Goal: Submit feedback/report problem: Submit feedback/report problem

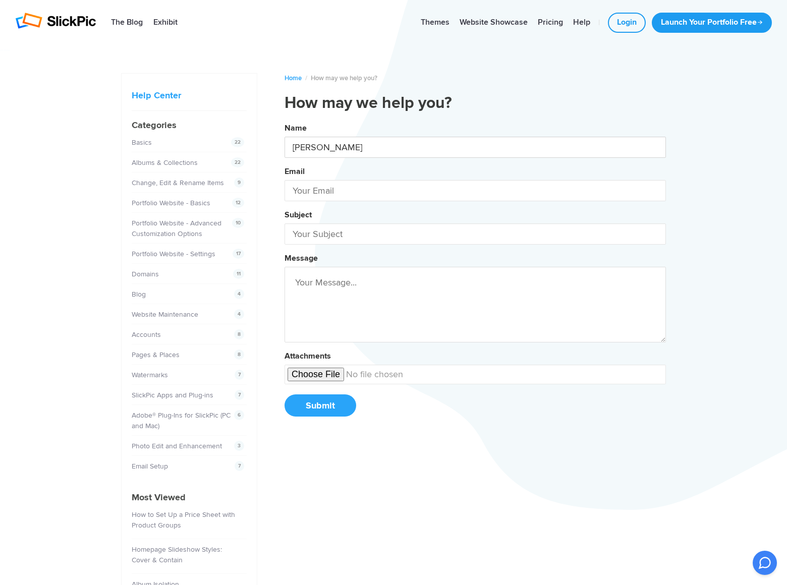
click at [285, 120] on button "Name [PERSON_NAME] Email Subject Message Attachments Submit" at bounding box center [475, 274] width 381 height 308
type input "[PERSON_NAME]"
type input "[PERSON_NAME][EMAIL_ADDRESS][DOMAIN_NAME]"
type input "[DOMAIN_NAME]"
click at [285, 120] on button "Name [PERSON_NAME] Email [PERSON_NAME][EMAIL_ADDRESS][DOMAIN_NAME] Subject [DOM…" at bounding box center [475, 274] width 381 height 308
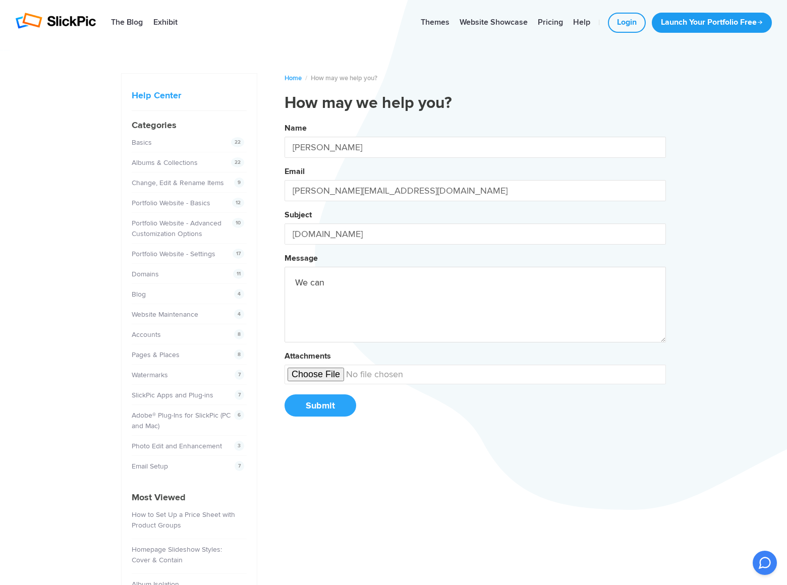
click at [285, 120] on button "Name [PERSON_NAME] Email [PERSON_NAME][EMAIL_ADDRESS][DOMAIN_NAME] Subject [DOM…" at bounding box center [475, 274] width 381 height 308
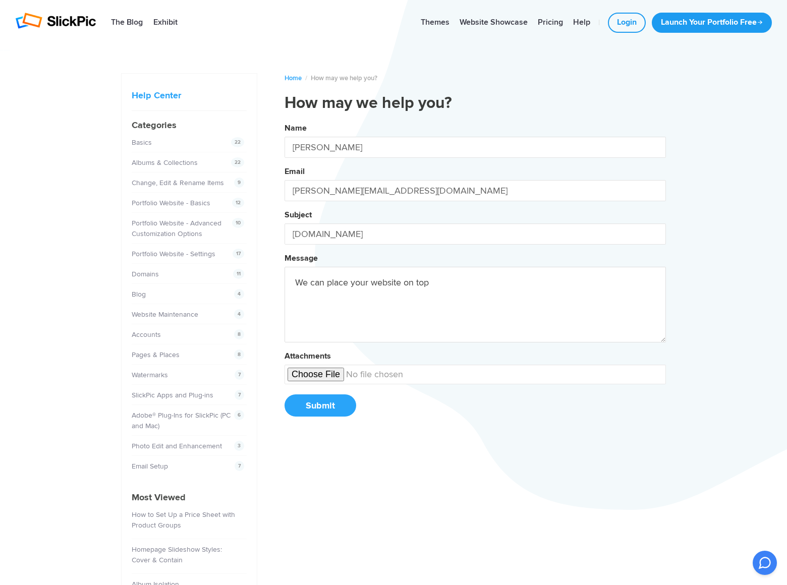
click at [285, 120] on button "Name [PERSON_NAME] Email [PERSON_NAME][EMAIL_ADDRESS][DOMAIN_NAME] Subject [DOM…" at bounding box center [475, 274] width 381 height 308
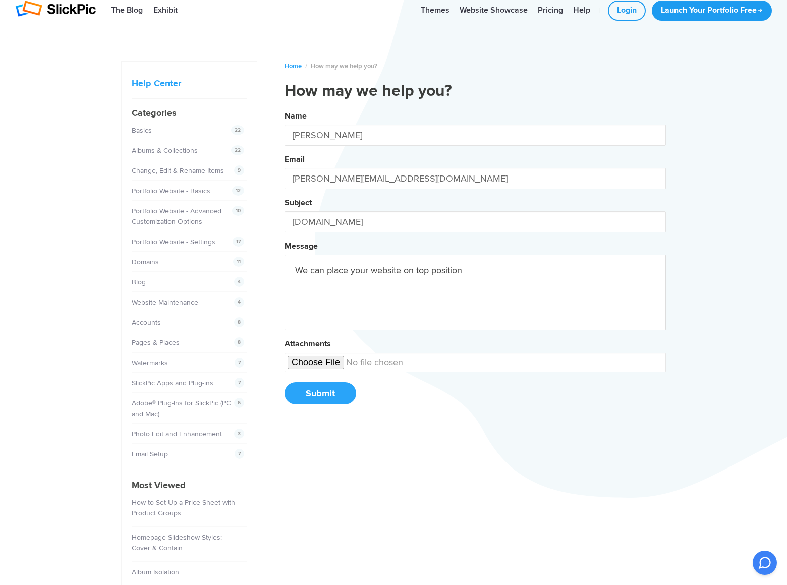
click at [285, 107] on button "Name [PERSON_NAME] Email [PERSON_NAME][EMAIL_ADDRESS][DOMAIN_NAME] Subject [DOM…" at bounding box center [475, 261] width 381 height 308
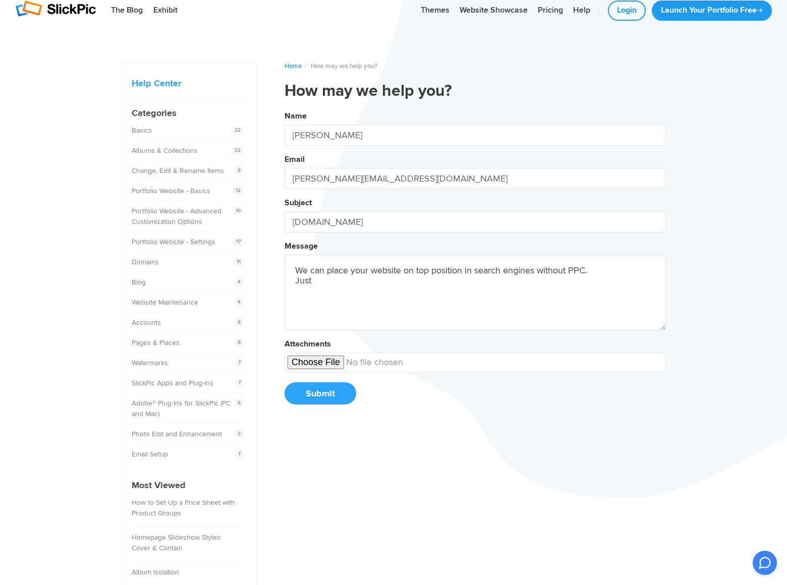
click at [285, 107] on button "Name [PERSON_NAME] Email [PERSON_NAME][EMAIL_ADDRESS][DOMAIN_NAME] Subject [DOM…" at bounding box center [475, 261] width 381 height 308
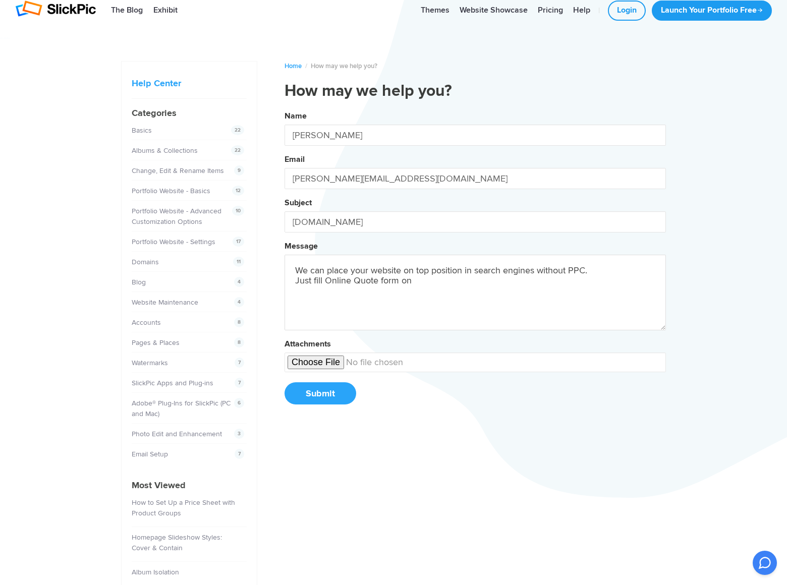
click at [285, 107] on button "Name [PERSON_NAME] Email [PERSON_NAME][EMAIL_ADDRESS][DOMAIN_NAME] Subject [DOM…" at bounding box center [475, 261] width 381 height 308
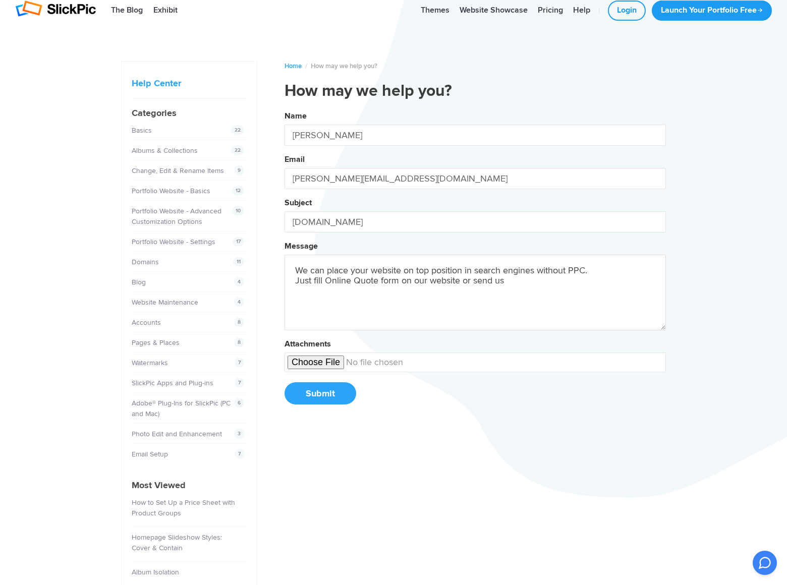
click at [285, 107] on button "Name [PERSON_NAME] Email [PERSON_NAME][EMAIL_ADDRESS][DOMAIN_NAME] Subject [DOM…" at bounding box center [475, 261] width 381 height 308
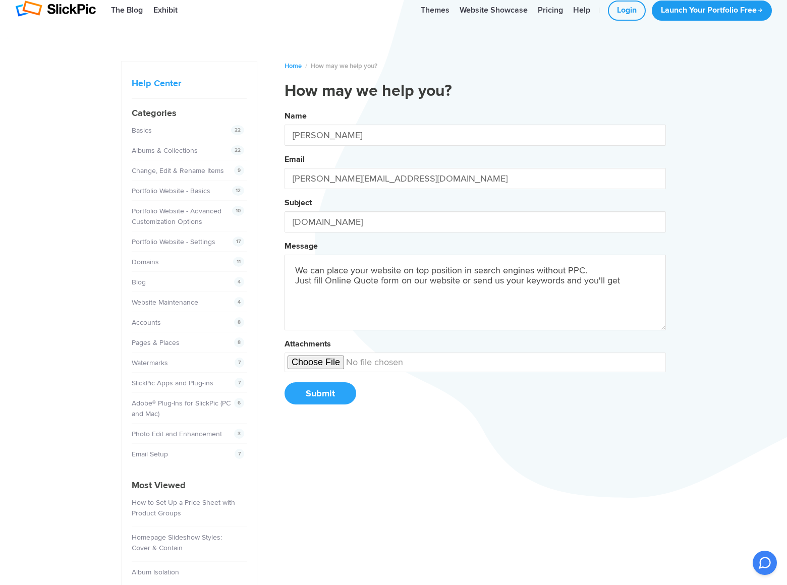
click at [285, 107] on button "Name [PERSON_NAME] Email [PERSON_NAME][EMAIL_ADDRESS][DOMAIN_NAME] Subject [DOM…" at bounding box center [475, 261] width 381 height 308
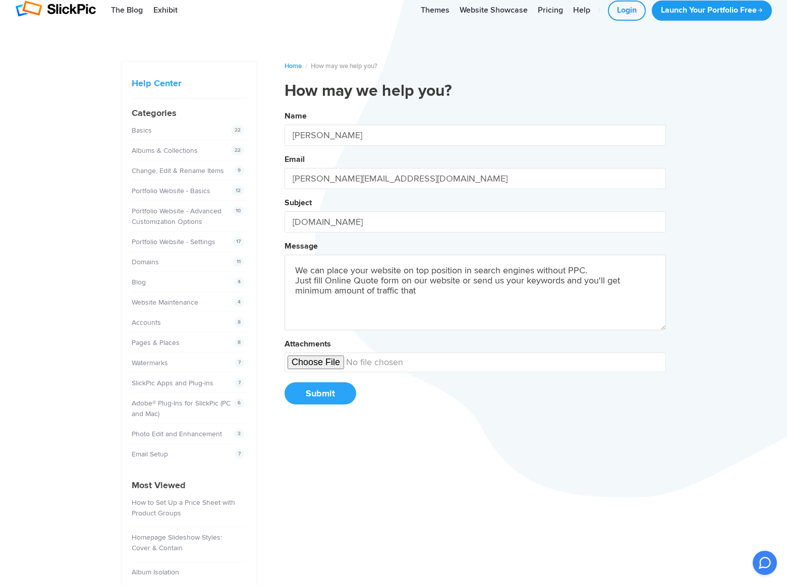
click at [285, 107] on button "Name [PERSON_NAME] Email [PERSON_NAME][EMAIL_ADDRESS][DOMAIN_NAME] Subject [DOM…" at bounding box center [475, 261] width 381 height 308
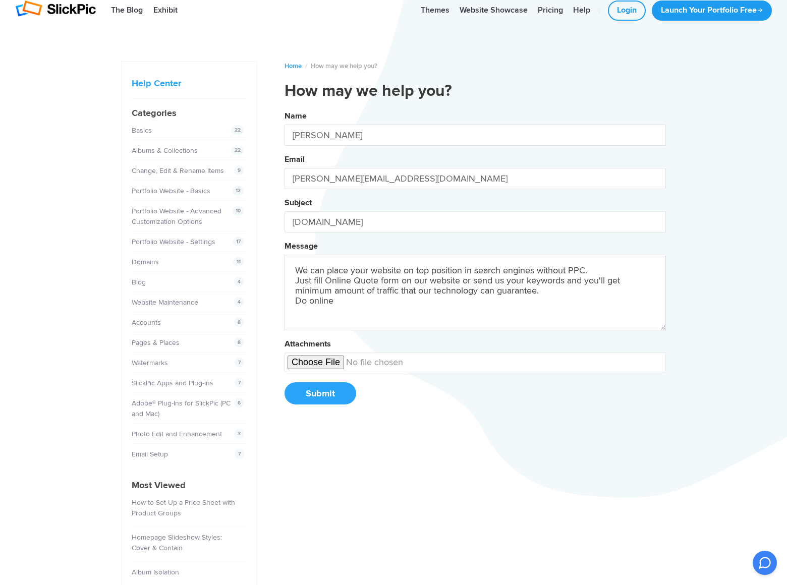
click at [285, 107] on button "Name [PERSON_NAME] Email [PERSON_NAME][EMAIL_ADDRESS][DOMAIN_NAME] Subject [DOM…" at bounding box center [475, 261] width 381 height 308
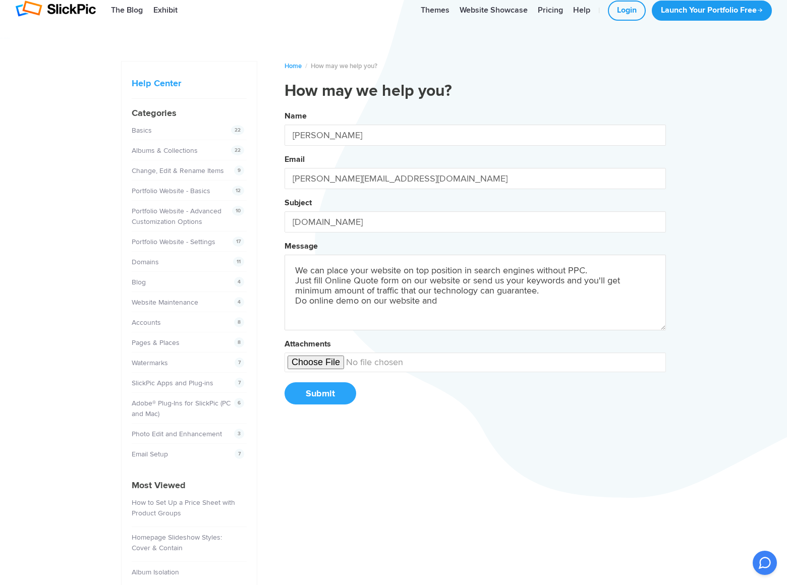
click at [285, 107] on button "Name [PERSON_NAME] Email [PERSON_NAME][EMAIL_ADDRESS][DOMAIN_NAME] Subject [DOM…" at bounding box center [475, 261] width 381 height 308
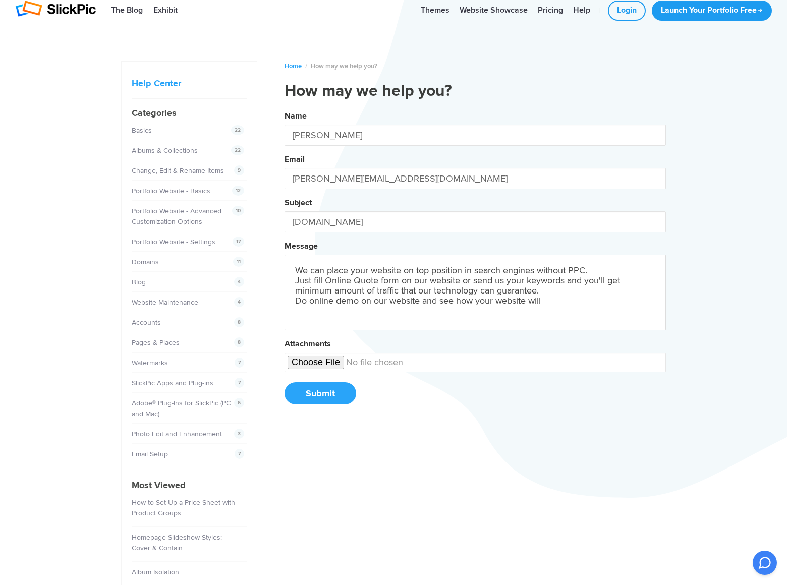
click at [285, 107] on button "Name [PERSON_NAME] Email [PERSON_NAME][EMAIL_ADDRESS][DOMAIN_NAME] Subject [DOM…" at bounding box center [475, 261] width 381 height 308
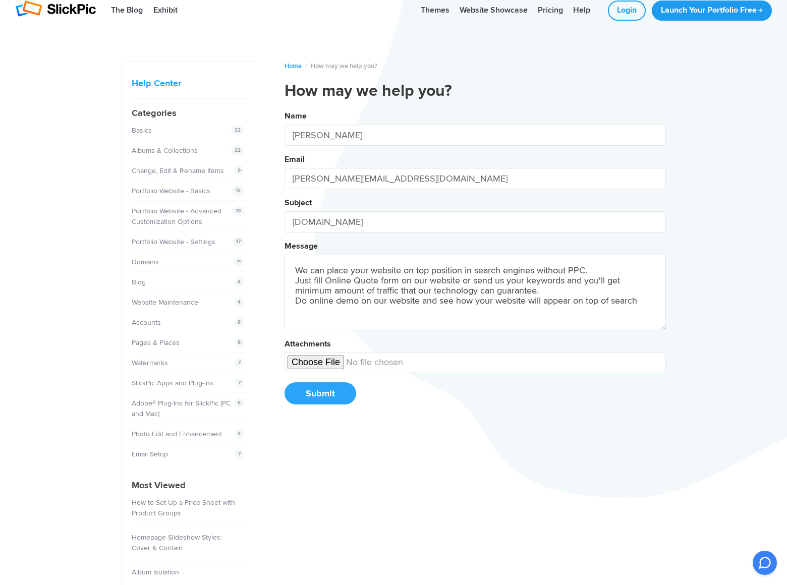
click at [285, 107] on button "Name [PERSON_NAME] Email [PERSON_NAME][EMAIL_ADDRESS][DOMAIN_NAME] Subject [DOM…" at bounding box center [475, 261] width 381 height 308
type textarea "We can place your website on top position in search engines without PPC. Just f…"
click at [320, 394] on button "Submit" at bounding box center [321, 393] width 72 height 22
